Goal: Navigation & Orientation: Find specific page/section

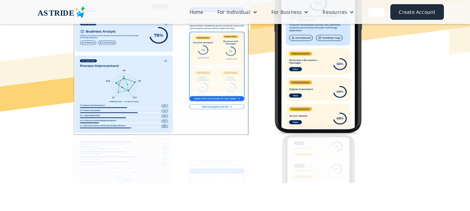
scroll to position [209, 0]
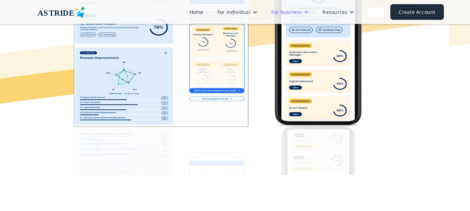
click at [308, 11] on div at bounding box center [306, 12] width 5 height 5
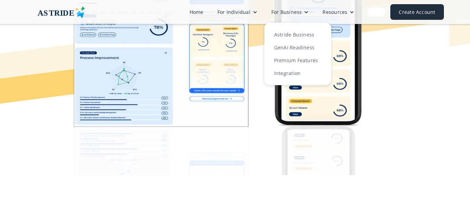
drag, startPoint x: 387, startPoint y: 130, endPoint x: 381, endPoint y: 96, distance: 34.7
click at [387, 130] on img at bounding box center [235, 64] width 423 height 223
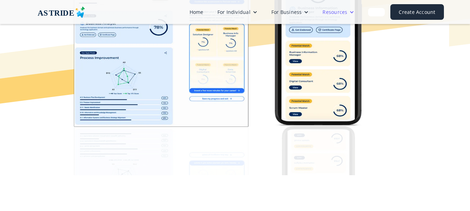
click at [353, 13] on div at bounding box center [351, 12] width 5 height 5
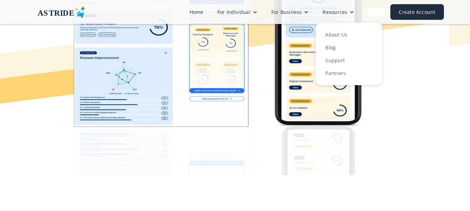
click at [381, 118] on img at bounding box center [235, 64] width 423 height 223
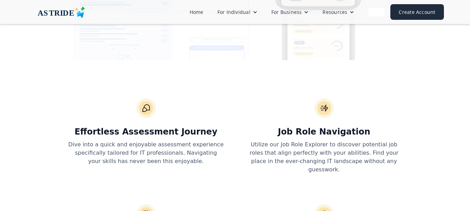
scroll to position [348, 0]
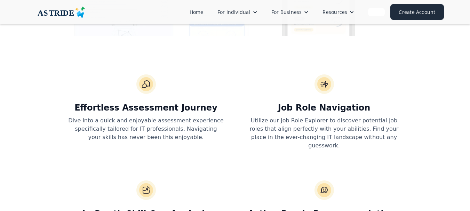
click at [402, 172] on div "Effortless Assessment Journey Dive into a quick and enjoyable assessment experi…" at bounding box center [235, 169] width 445 height 190
